Goal: Task Accomplishment & Management: Complete application form

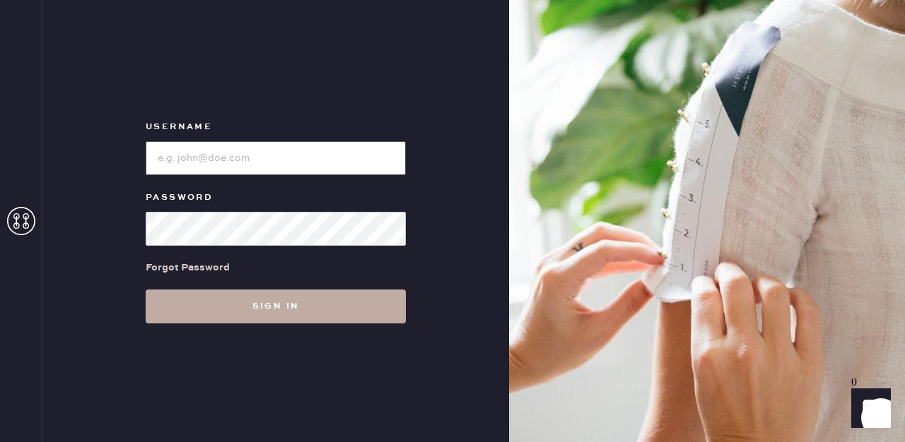
type input "reformationfillmore"
click at [283, 304] on button "Sign in" at bounding box center [276, 307] width 260 height 34
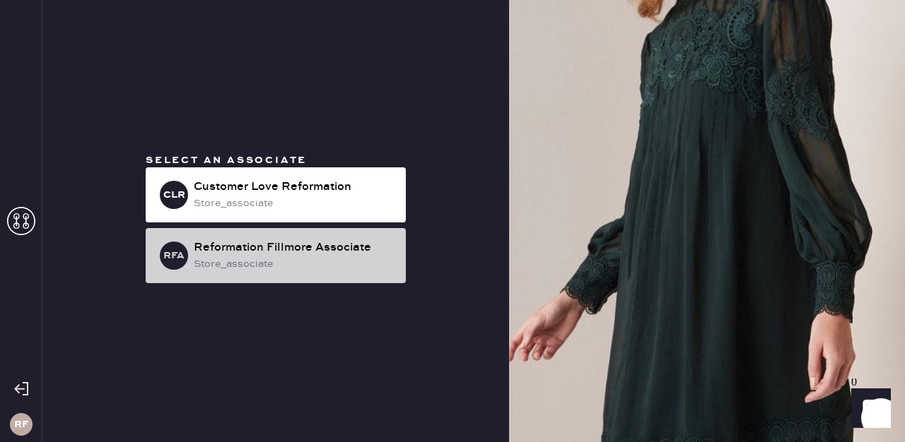
click at [351, 272] on div "RFA Reformation Fillmore Associate store_associate" at bounding box center [276, 255] width 260 height 55
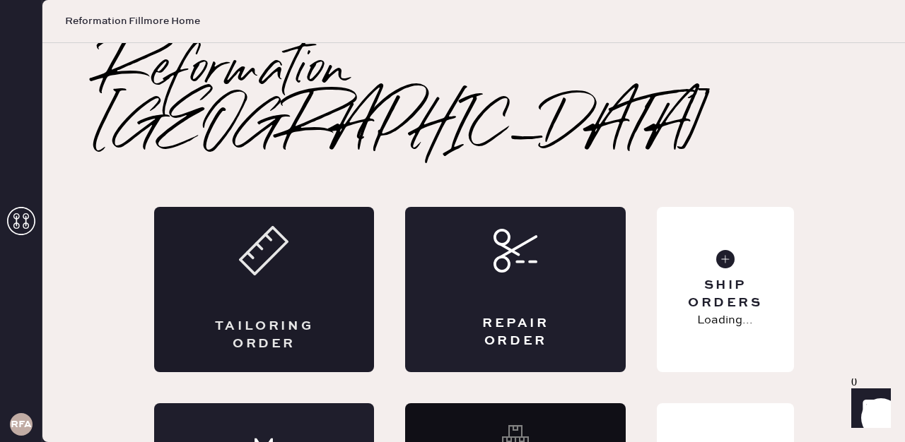
click at [288, 238] on div "Tailoring Order" at bounding box center [264, 289] width 221 height 165
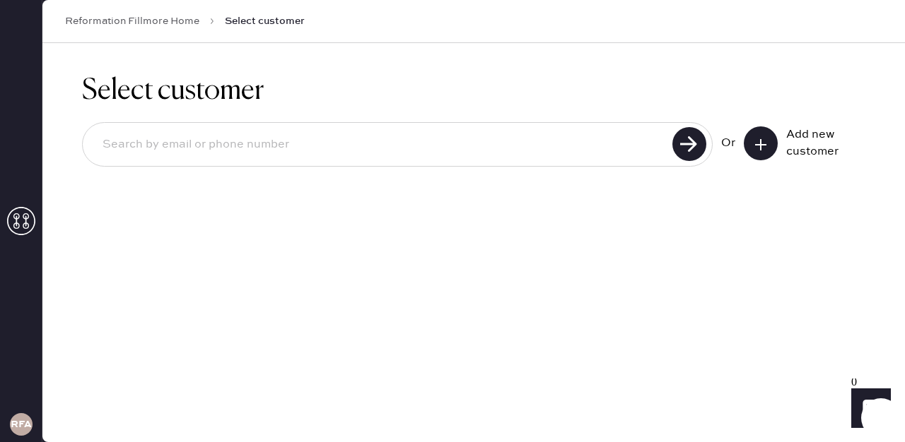
click at [414, 155] on input at bounding box center [379, 145] width 577 height 33
type input "[EMAIL_ADDRESS][DOMAIN_NAME]"
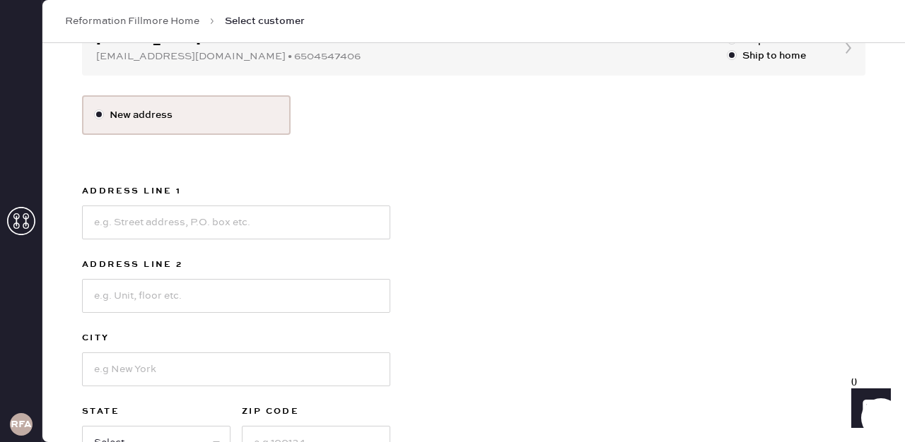
scroll to position [170, 0]
click at [189, 231] on input at bounding box center [236, 222] width 308 height 34
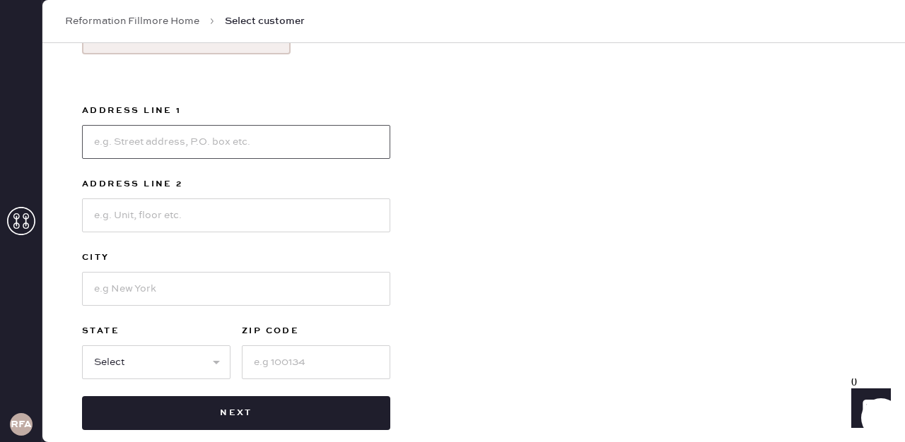
scroll to position [250, 0]
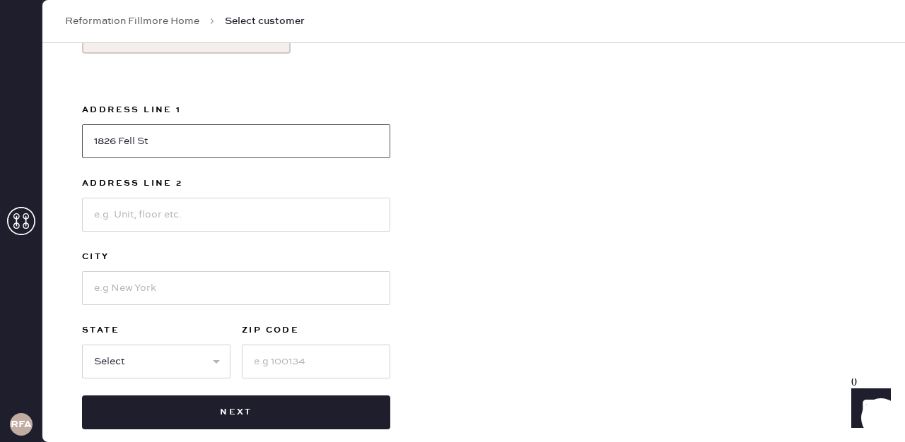
type input "1826 Fell St"
click at [223, 228] on input at bounding box center [236, 215] width 308 height 34
click at [117, 295] on input at bounding box center [236, 288] width 308 height 34
type input "SF"
click at [310, 373] on input at bounding box center [316, 362] width 148 height 34
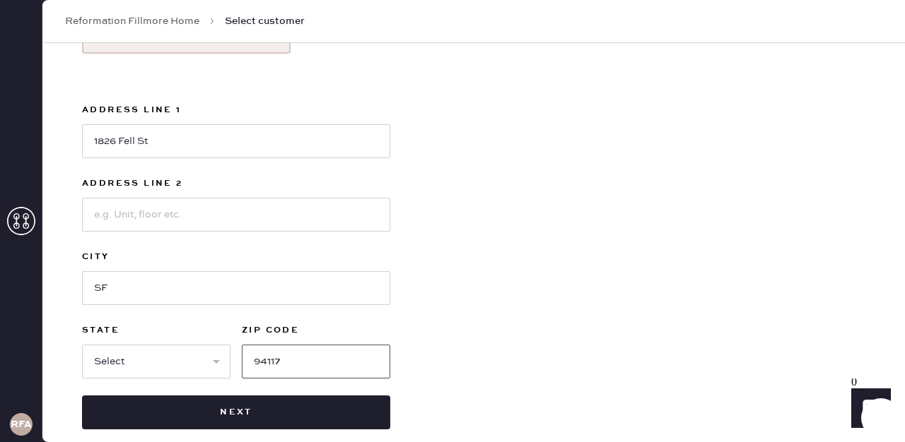
type input "94117"
click at [129, 369] on select "Select AK AL AR AZ CA CO CT [GEOGRAPHIC_DATA] DE FL [GEOGRAPHIC_DATA] HI [GEOGR…" at bounding box center [156, 362] width 148 height 34
select select "CA"
click at [82, 345] on select "Select AK AL AR AZ CA CO CT [GEOGRAPHIC_DATA] DE FL [GEOGRAPHIC_DATA] HI [GEOGR…" at bounding box center [156, 362] width 148 height 34
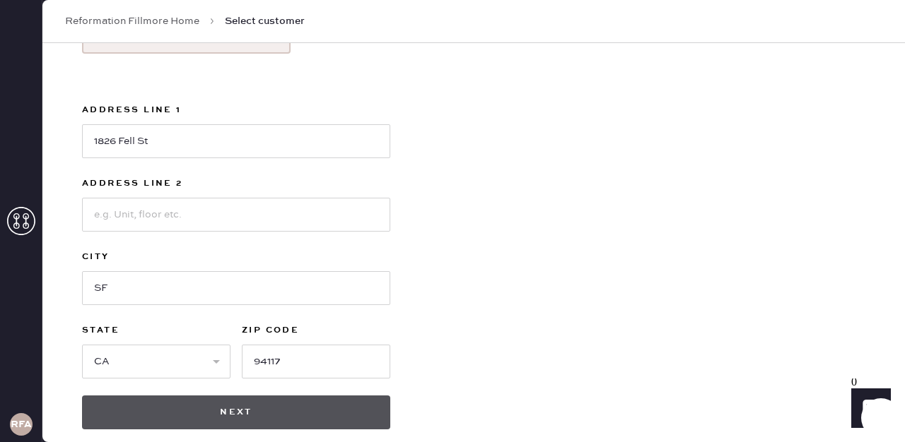
click at [242, 405] on button "Next" at bounding box center [236, 413] width 308 height 34
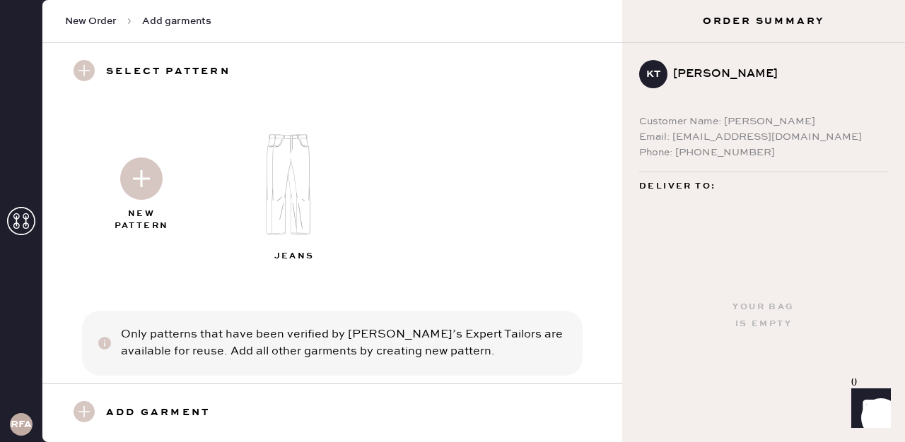
scroll to position [25, 0]
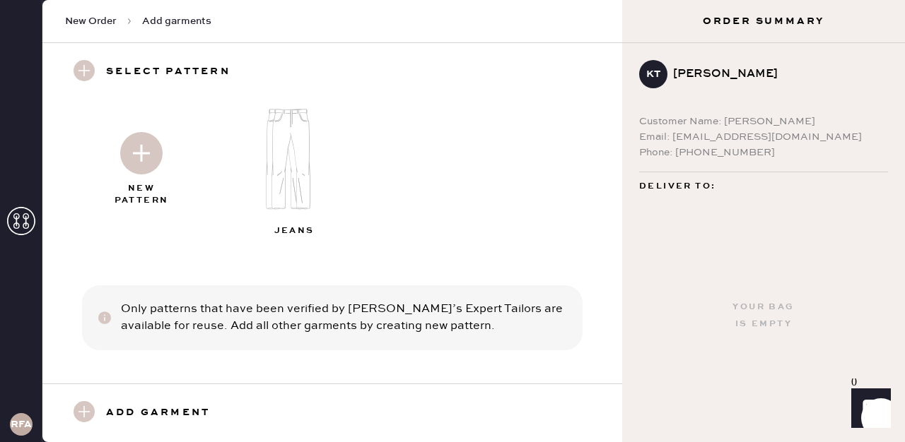
click at [81, 67] on use at bounding box center [84, 70] width 21 height 21
click at [143, 174] on div at bounding box center [141, 150] width 153 height 71
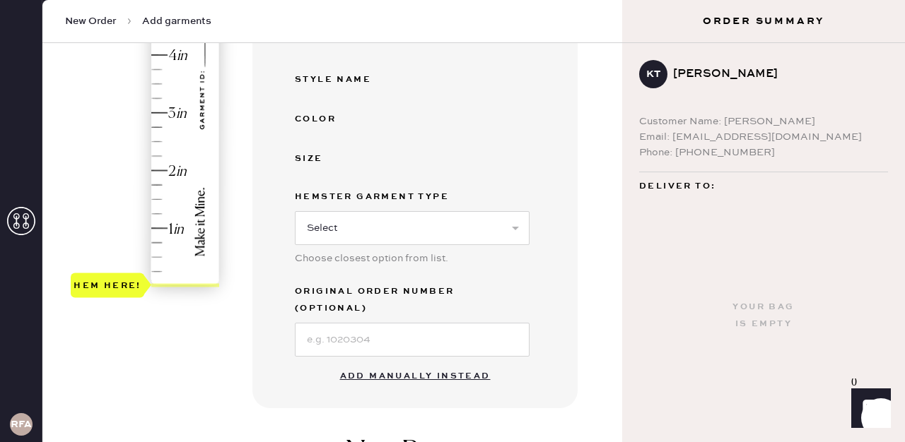
scroll to position [339, 0]
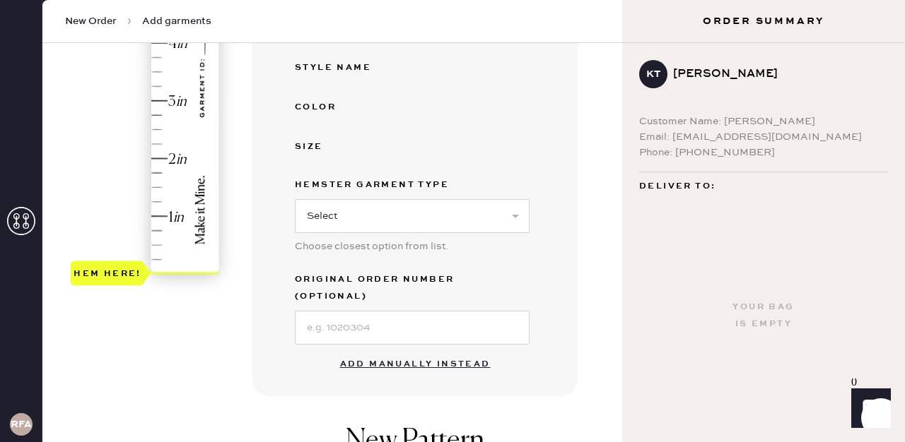
click at [411, 351] on button "Add manually instead" at bounding box center [415, 365] width 168 height 28
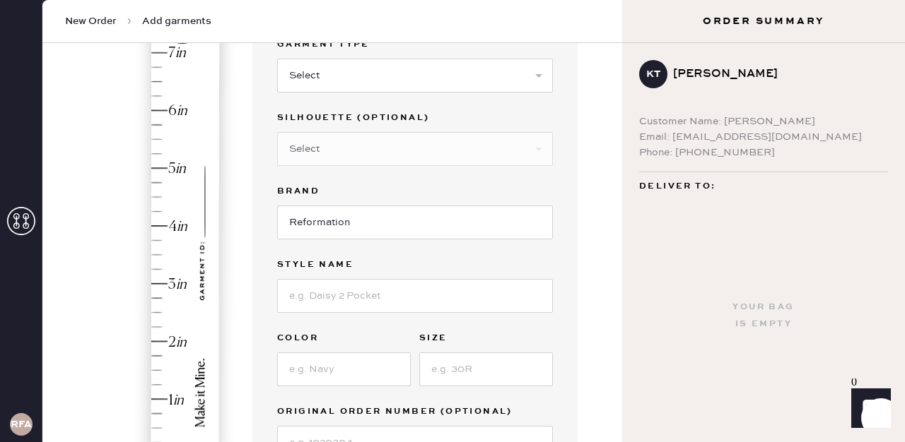
scroll to position [153, 0]
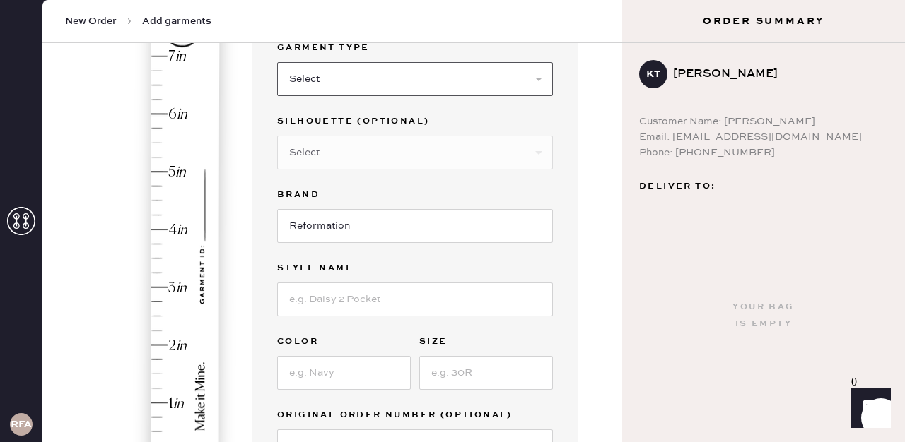
click at [361, 75] on select "Select Basic Skirt Jeans Leggings Pants Shorts Basic Sleeved Dress Basic Sleeve…" at bounding box center [415, 79] width 276 height 34
select select "2"
click at [277, 62] on select "Select Basic Skirt Jeans Leggings Pants Shorts Basic Sleeved Dress Basic Sleeve…" at bounding box center [415, 79] width 276 height 34
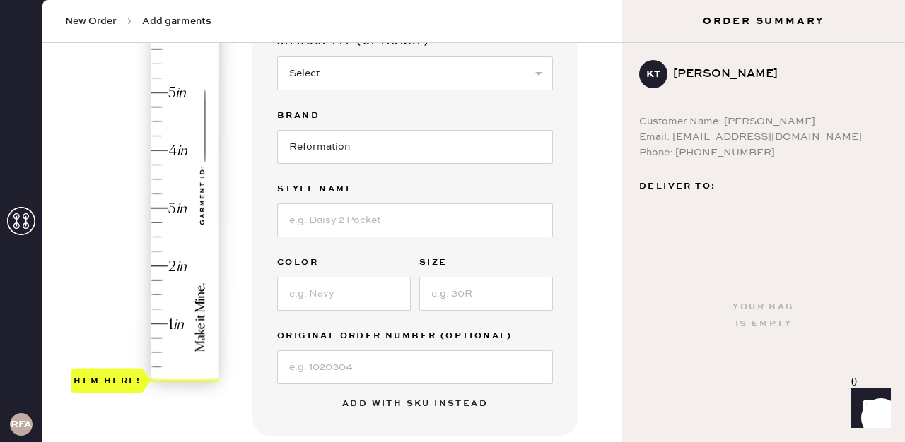
type input "1.75"
click at [156, 279] on div "Hem here!" at bounding box center [146, 179] width 151 height 417
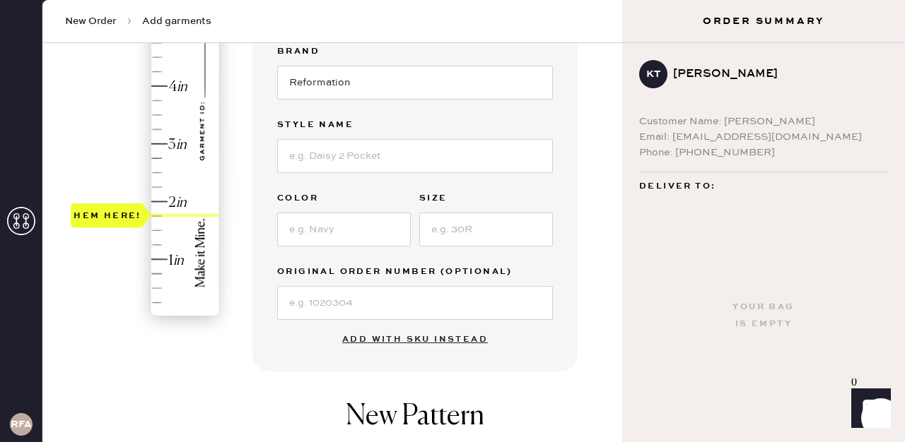
scroll to position [336, 0]
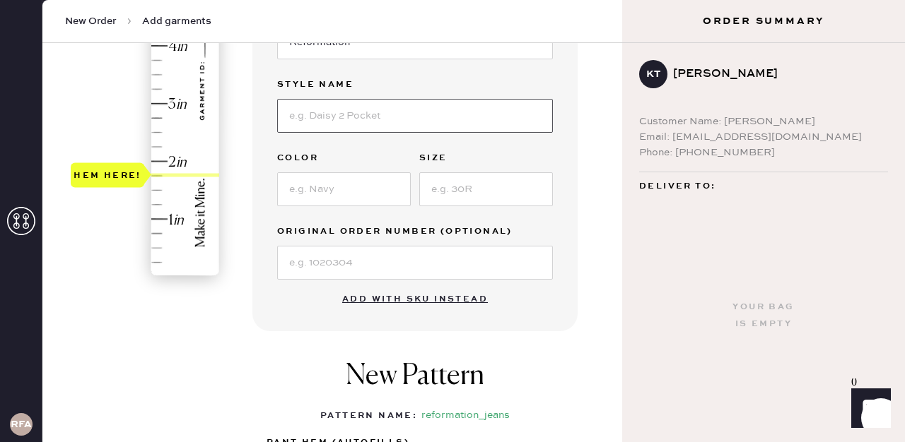
click at [336, 131] on input at bounding box center [415, 116] width 276 height 34
type input "Bex Wide leg [PERSON_NAME]"
click at [316, 193] on input at bounding box center [344, 189] width 134 height 34
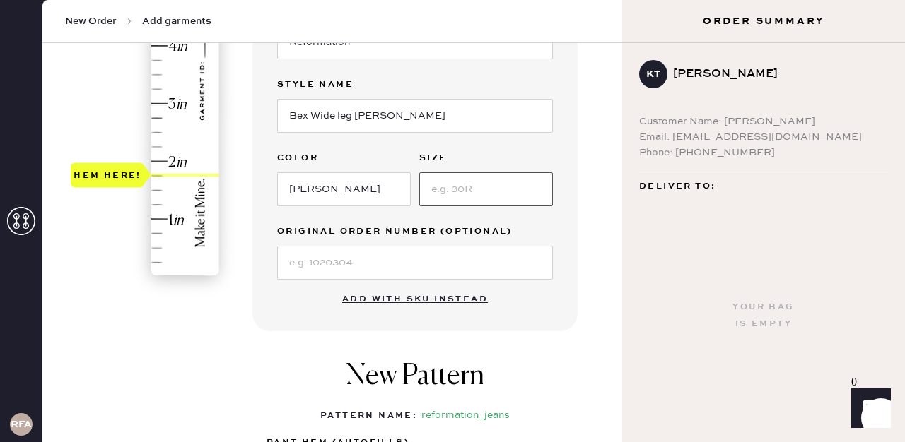
click at [469, 198] on input at bounding box center [486, 189] width 134 height 34
click at [346, 191] on input "[PERSON_NAME]" at bounding box center [344, 189] width 134 height 34
type input "c"
type input "m"
type input "[PERSON_NAME]"
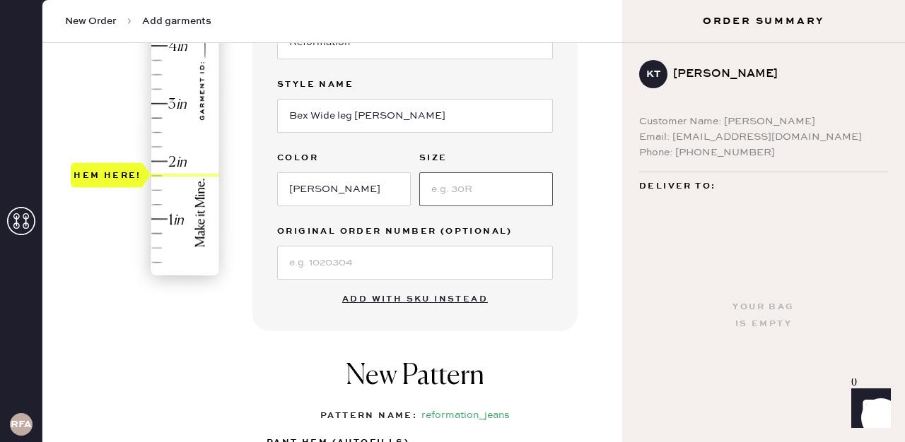
click at [496, 199] on input at bounding box center [486, 189] width 134 height 34
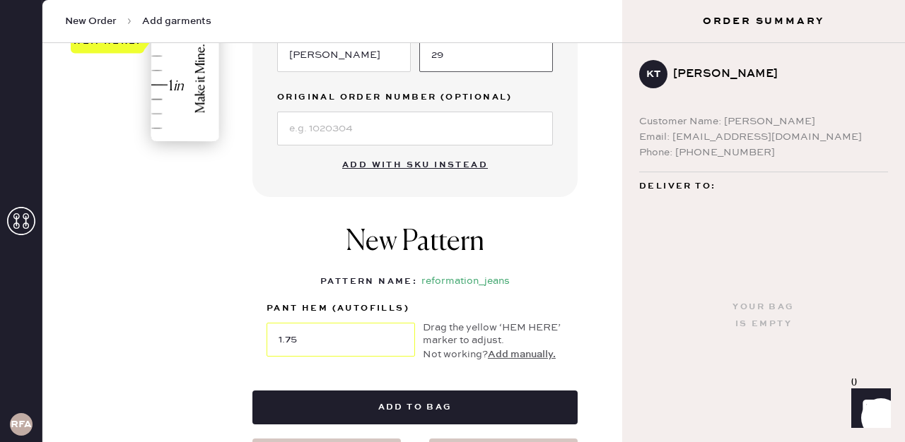
scroll to position [503, 0]
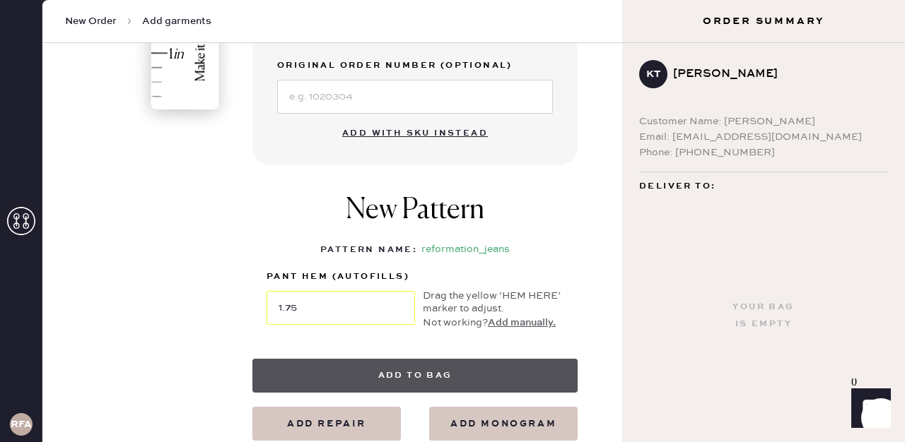
type input "29"
click at [440, 380] on button "Add to bag" at bounding box center [414, 376] width 325 height 34
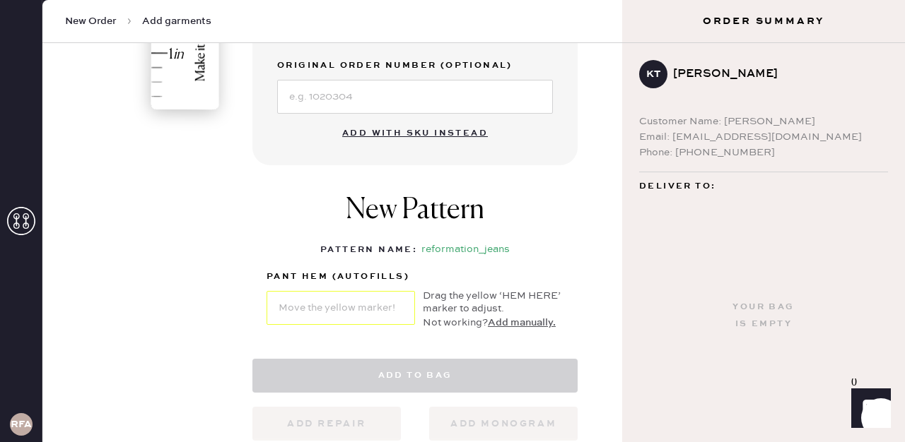
select select "2"
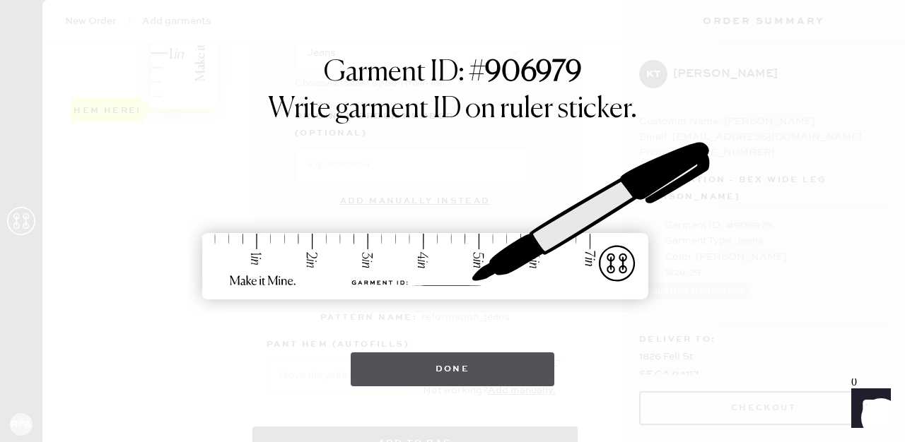
click at [459, 372] on button "Done" at bounding box center [453, 370] width 204 height 34
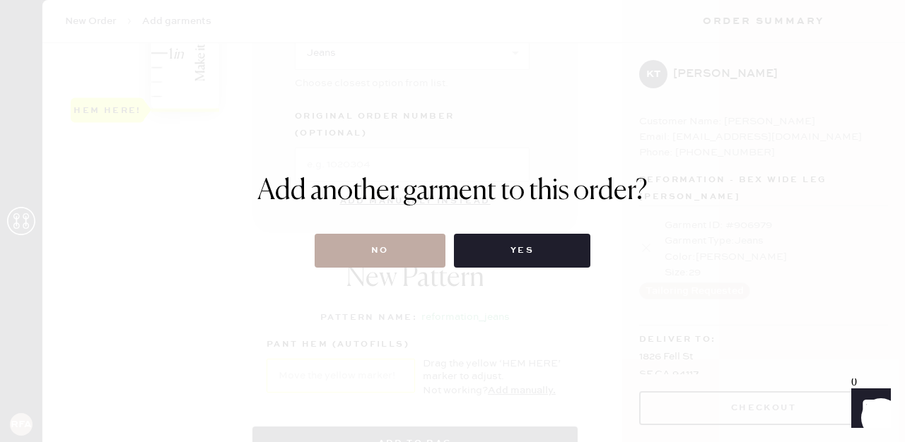
click at [368, 253] on button "No" at bounding box center [380, 251] width 131 height 34
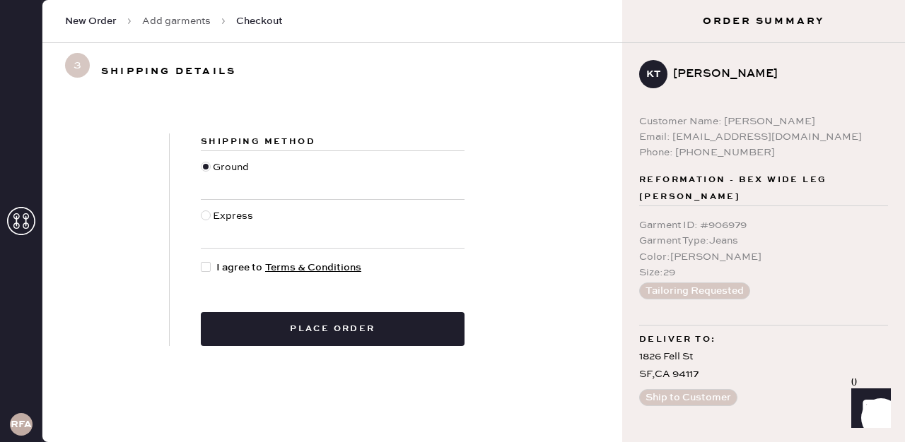
click at [203, 260] on div at bounding box center [209, 268] width 16 height 16
click at [201, 260] on input "I agree to Terms & Conditions" at bounding box center [201, 260] width 1 height 1
checkbox input "true"
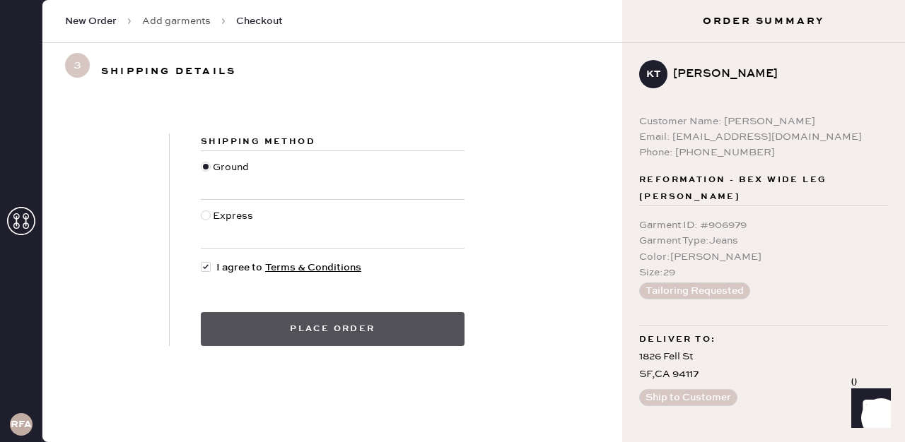
click at [418, 330] on button "Place order" at bounding box center [333, 329] width 264 height 34
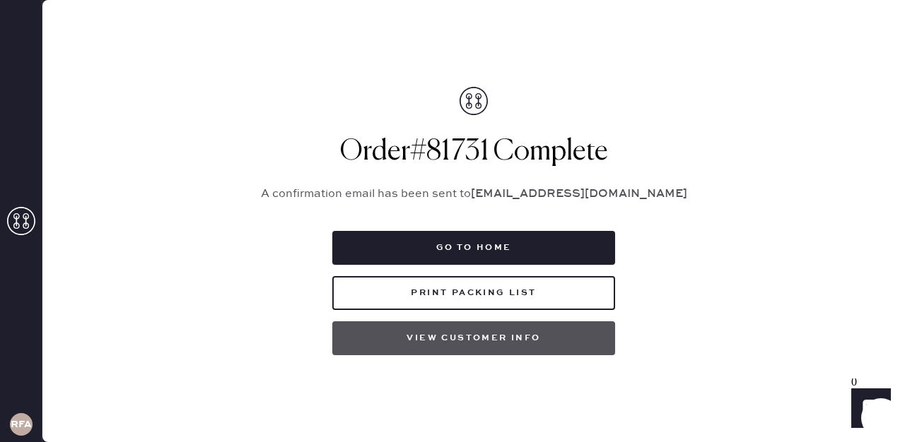
click at [522, 334] on button "View customer info" at bounding box center [473, 339] width 283 height 34
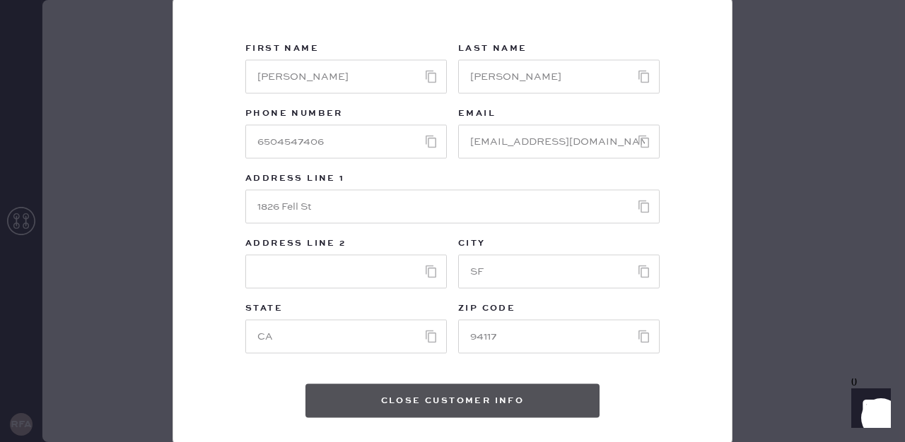
click at [496, 399] on button "Close Customer Info" at bounding box center [452, 402] width 294 height 34
